Goal: Task Accomplishment & Management: Manage account settings

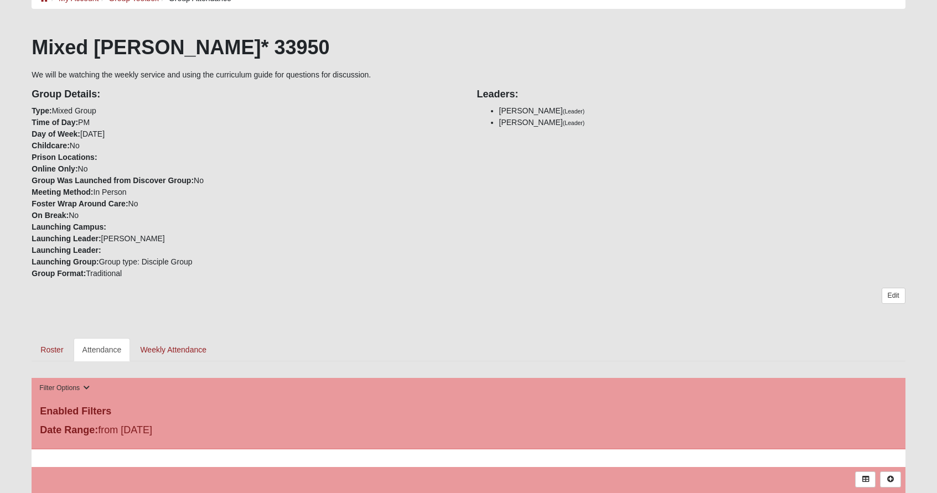
scroll to position [72, 0]
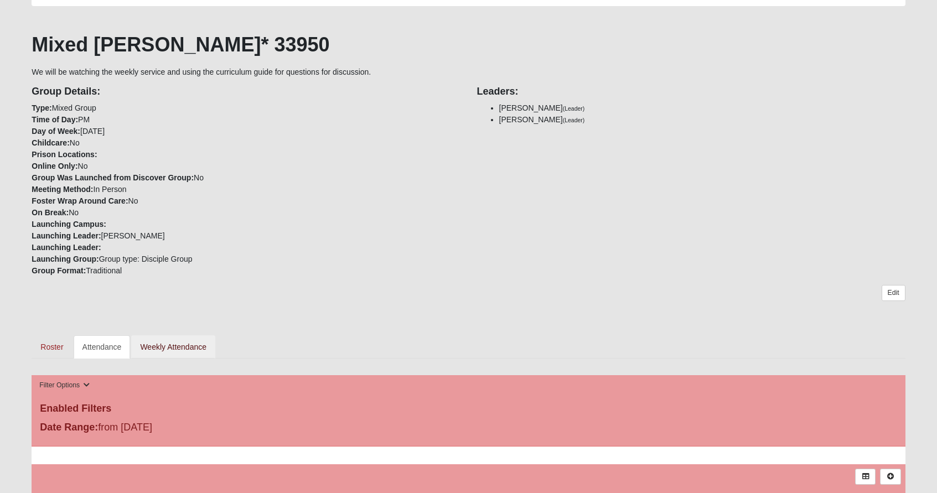
click at [177, 343] on link "Weekly Attendance" at bounding box center [173, 346] width 84 height 23
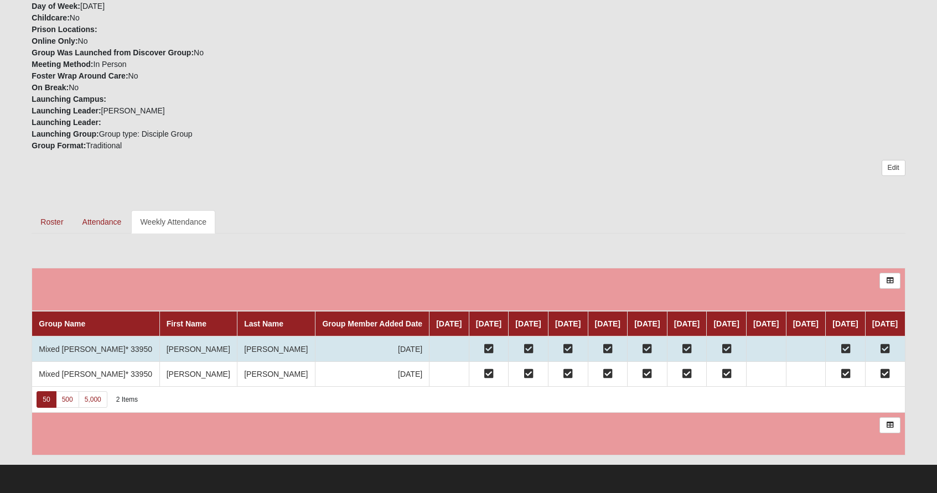
scroll to position [252, 0]
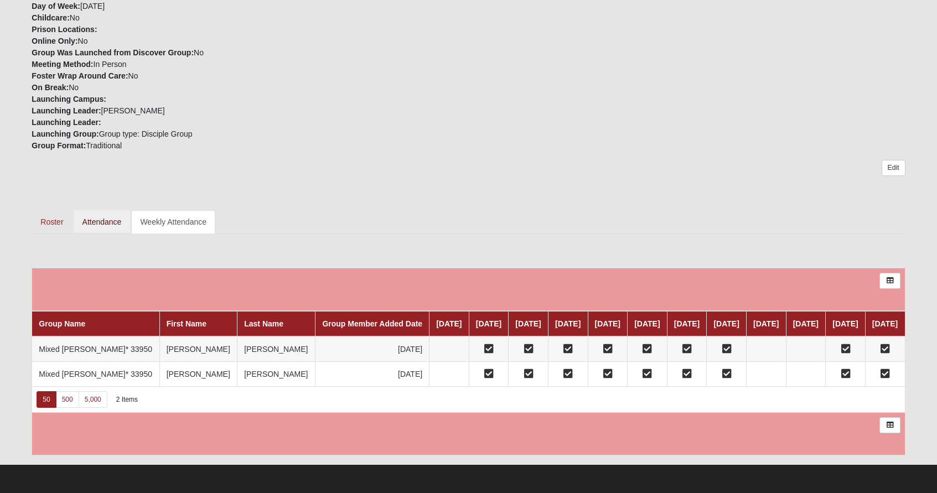
click at [97, 210] on link "Attendance" at bounding box center [102, 221] width 57 height 23
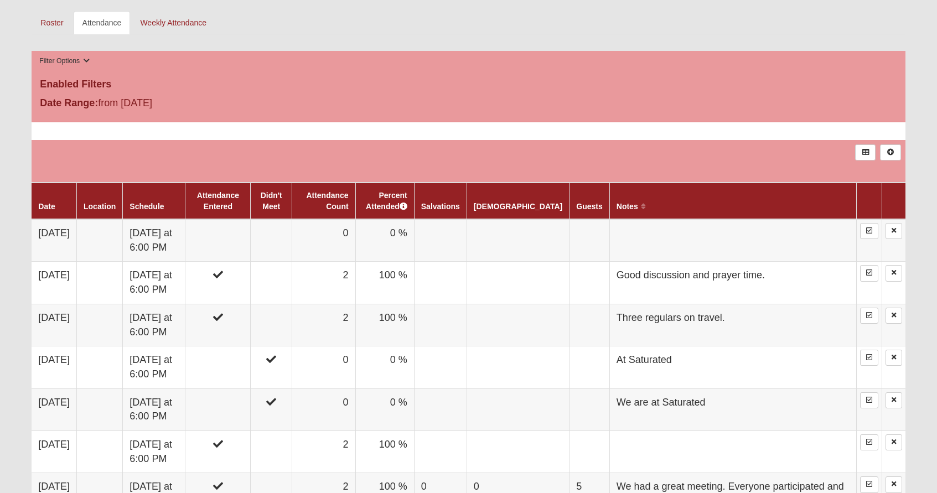
scroll to position [397, 0]
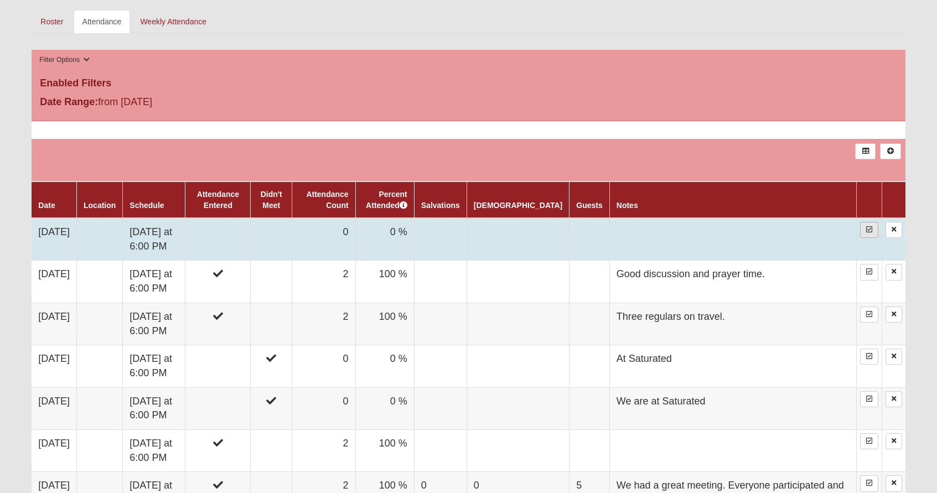
click at [868, 233] on icon at bounding box center [869, 229] width 6 height 7
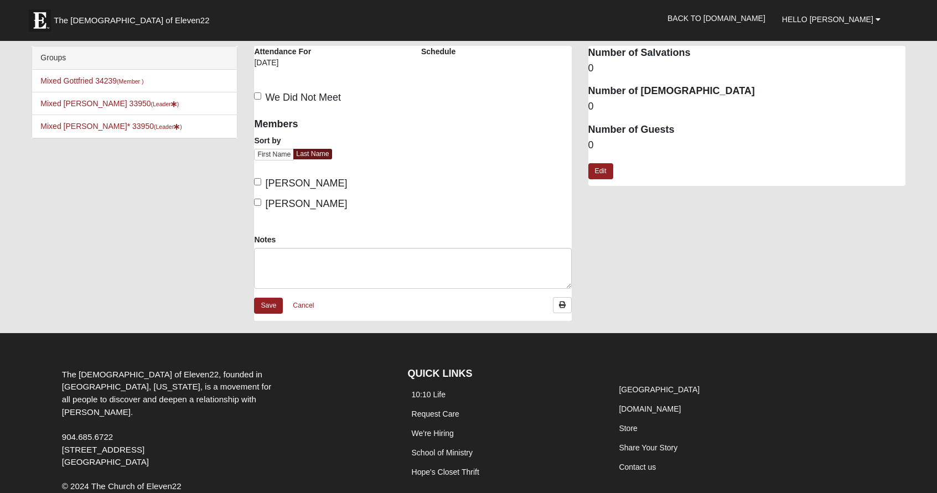
click at [258, 182] on input "Thompson, Christine" at bounding box center [257, 181] width 7 height 7
checkbox input "true"
click at [257, 200] on input "Thompson, John" at bounding box center [257, 202] width 7 height 7
checkbox input "true"
click at [601, 168] on link "Edit" at bounding box center [600, 171] width 25 height 16
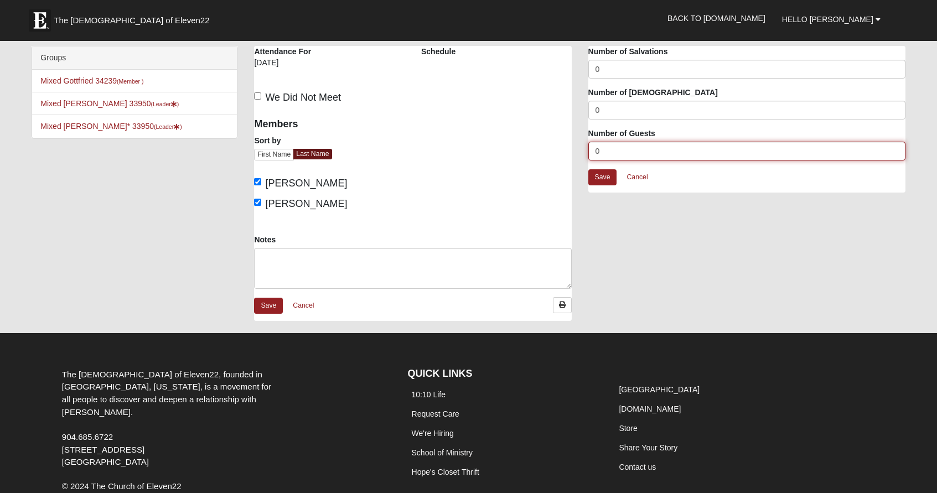
drag, startPoint x: 606, startPoint y: 154, endPoint x: 587, endPoint y: 154, distance: 18.8
click at [587, 154] on div "Attendance Occurrence Attributes Number of Salvations 0 Number of Baptisms 0 Nu…" at bounding box center [747, 125] width 334 height 158
type input "3"
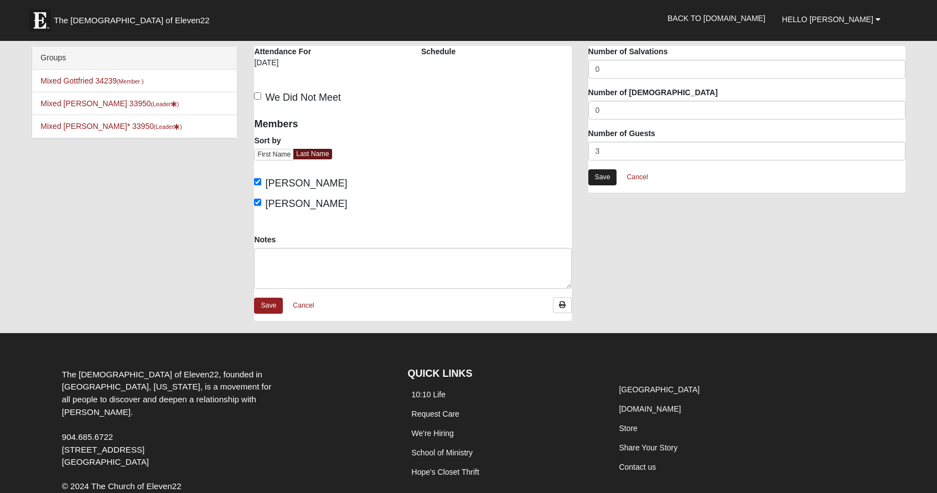
click at [599, 175] on link "Save" at bounding box center [602, 177] width 29 height 16
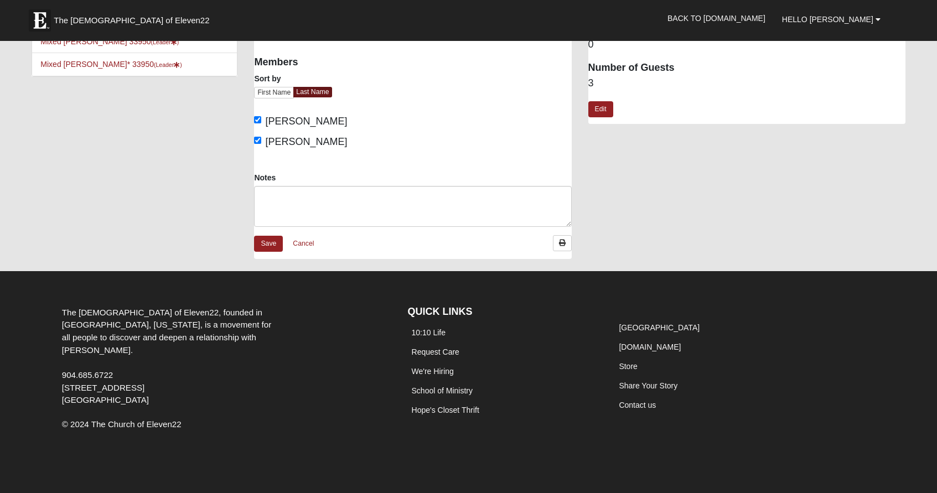
scroll to position [61, 0]
click at [268, 241] on link "Save" at bounding box center [268, 244] width 29 height 16
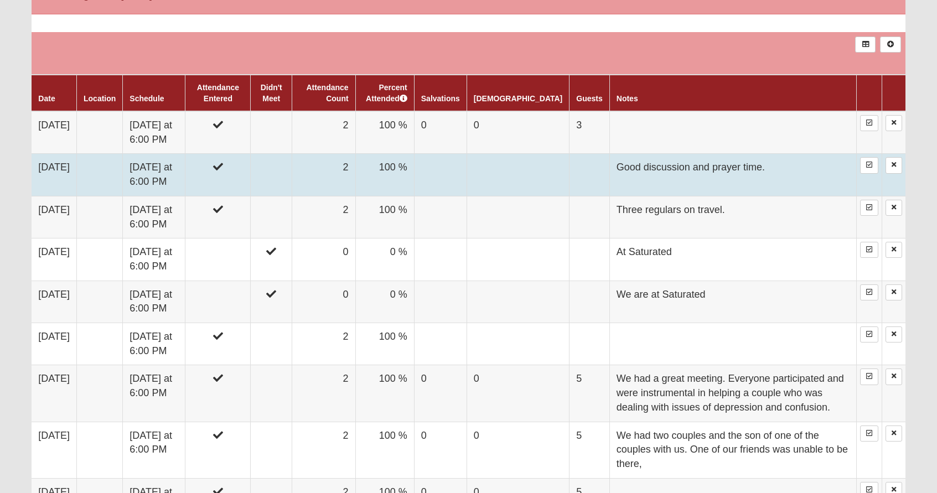
scroll to position [508, 0]
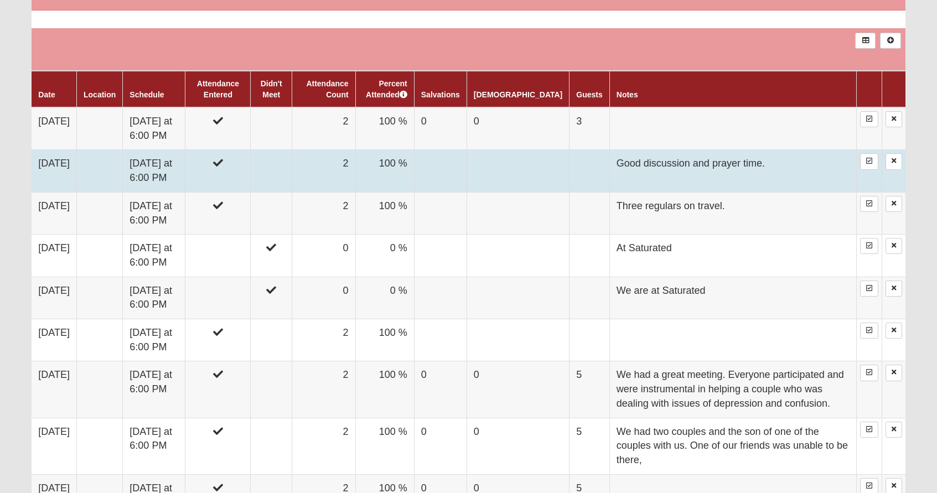
click at [609, 191] on td "Good discussion and prayer time." at bounding box center [732, 171] width 247 height 42
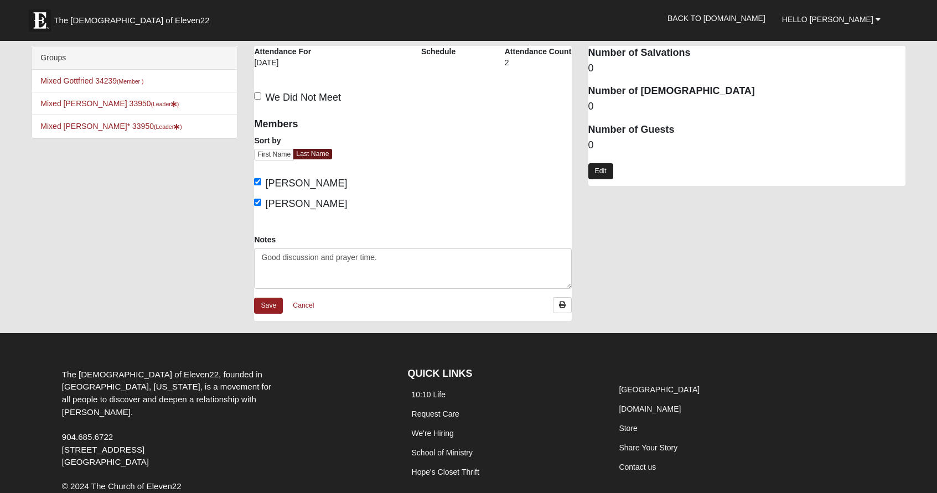
click at [603, 167] on link "Edit" at bounding box center [600, 171] width 25 height 16
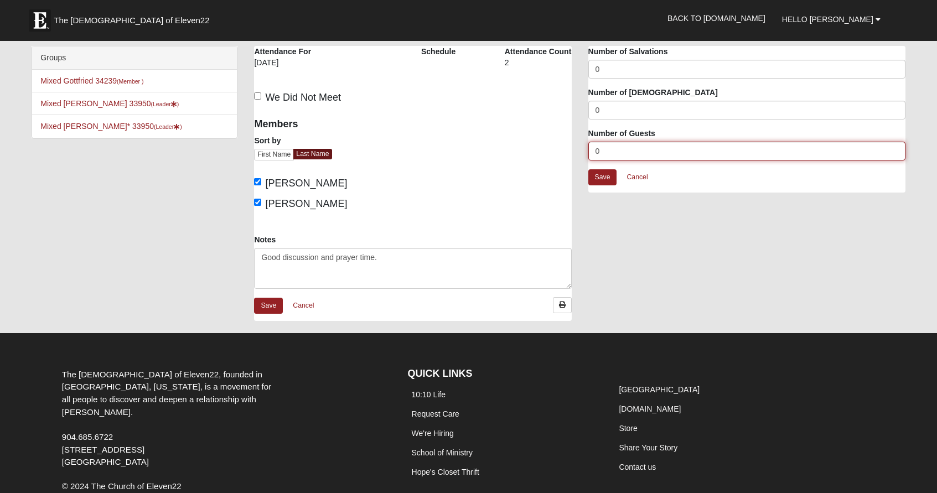
drag, startPoint x: 601, startPoint y: 153, endPoint x: 594, endPoint y: 153, distance: 6.6
click at [594, 153] on input "0" at bounding box center [746, 151] width 317 height 19
type input "4"
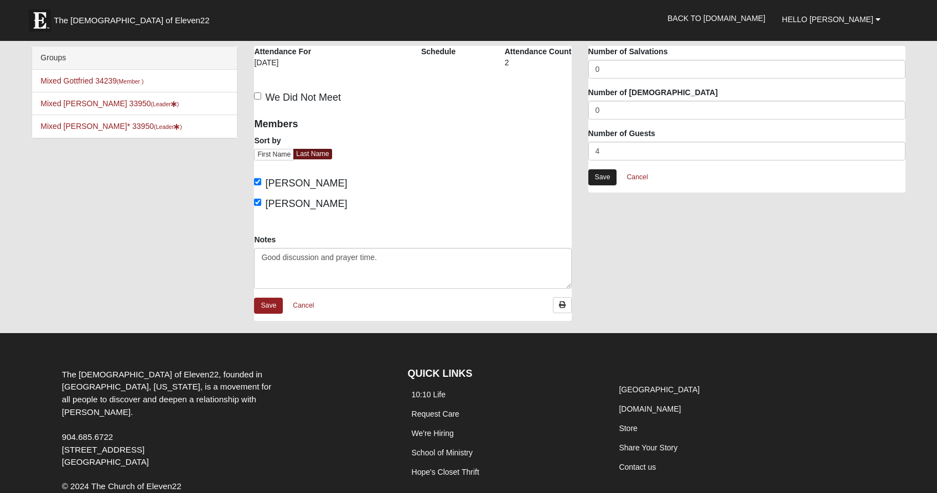
click at [603, 176] on link "Save" at bounding box center [602, 177] width 29 height 16
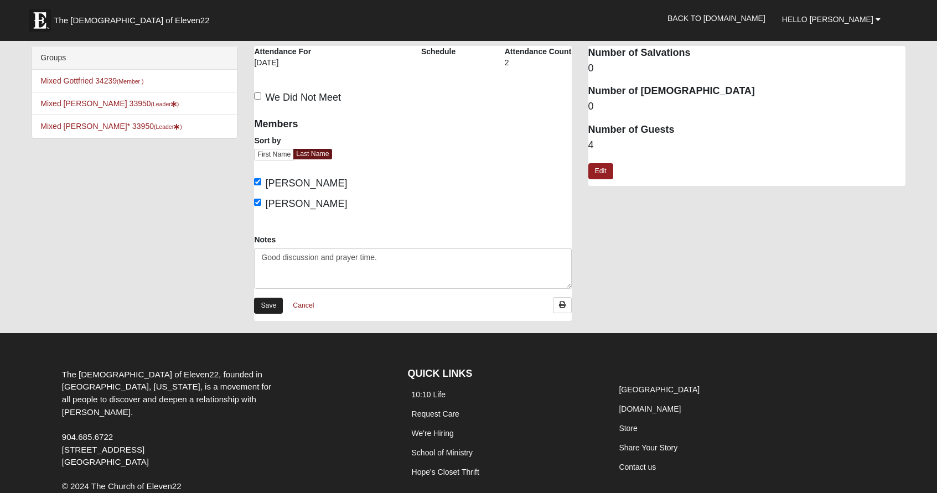
click at [267, 305] on link "Save" at bounding box center [268, 306] width 29 height 16
